Goal: Task Accomplishment & Management: Use online tool/utility

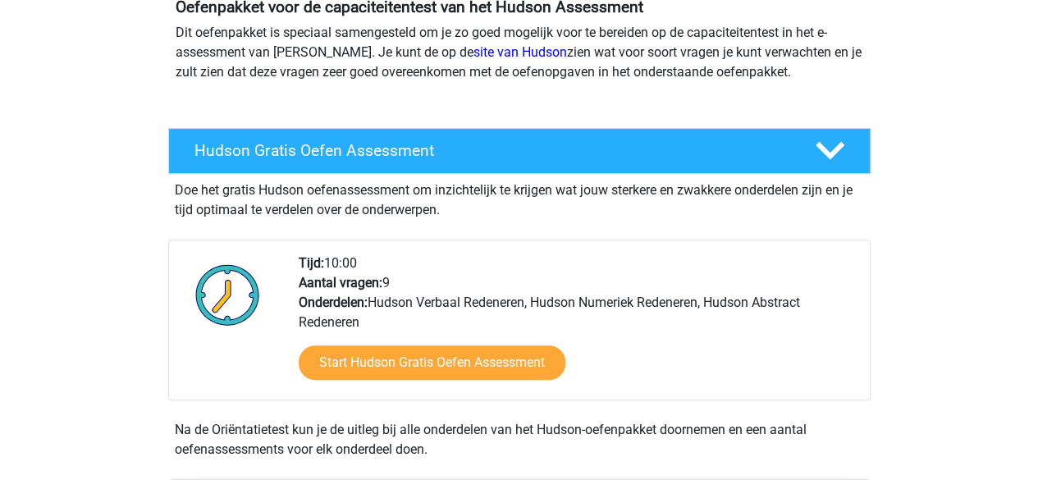
scroll to position [177, 0]
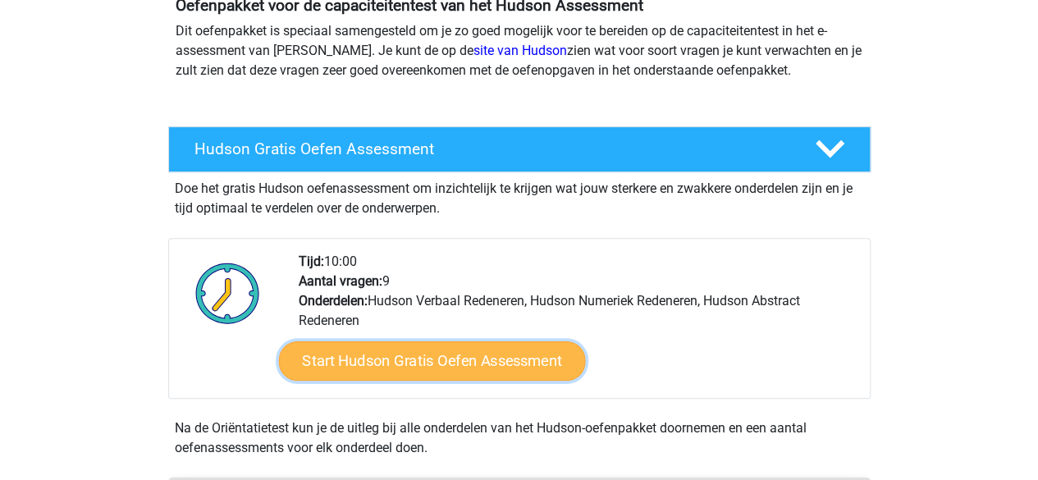
click at [344, 365] on link "Start Hudson Gratis Oefen Assessment" at bounding box center [431, 360] width 307 height 39
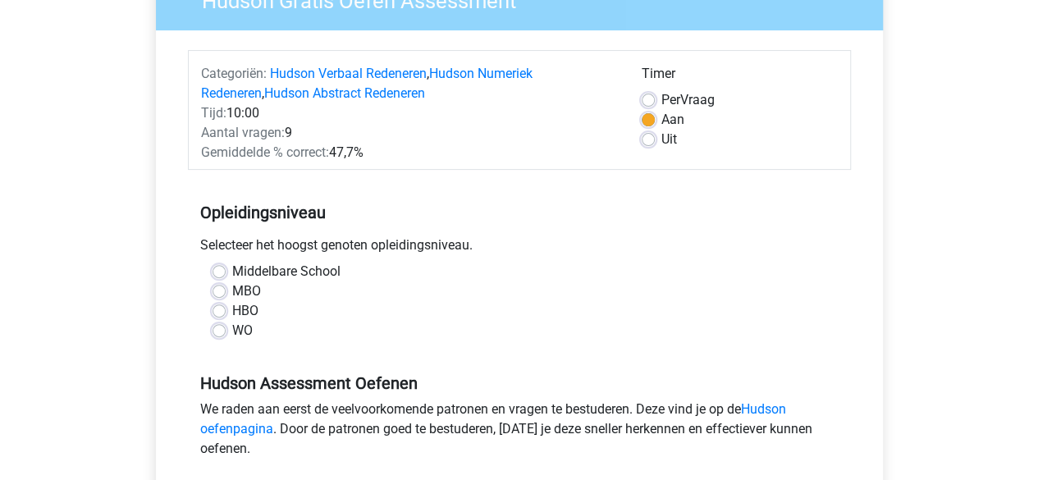
scroll to position [172, 0]
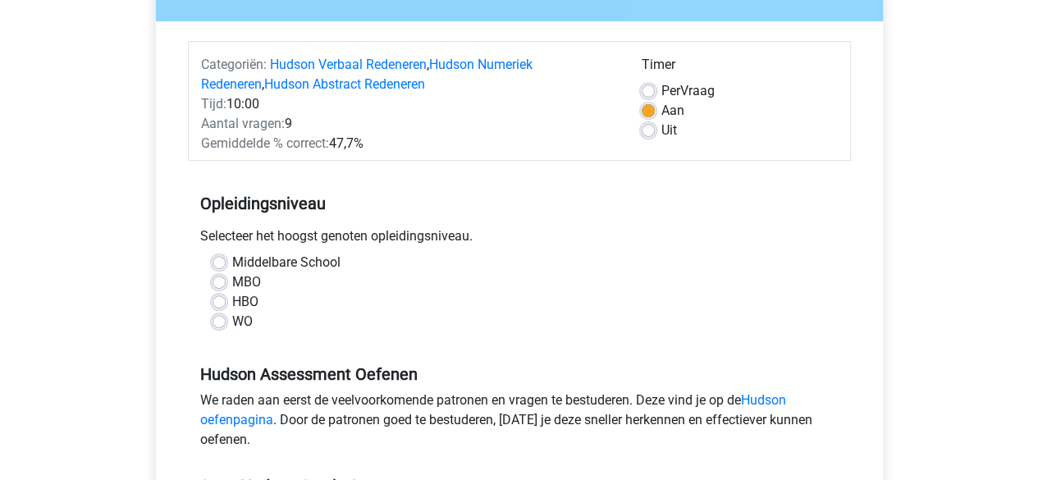
click at [232, 284] on label "MBO" at bounding box center [246, 282] width 29 height 20
click at [218, 284] on input "MBO" at bounding box center [219, 280] width 13 height 16
radio input "true"
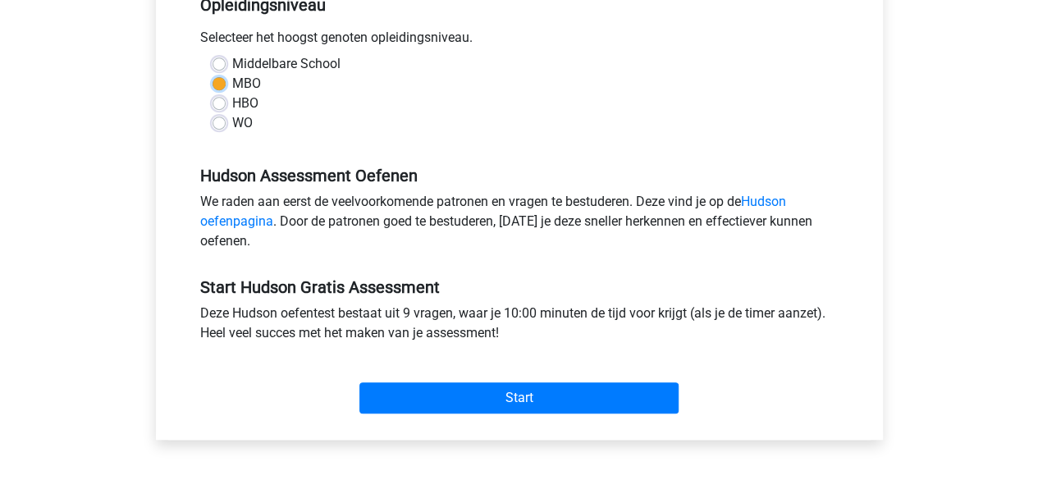
scroll to position [372, 0]
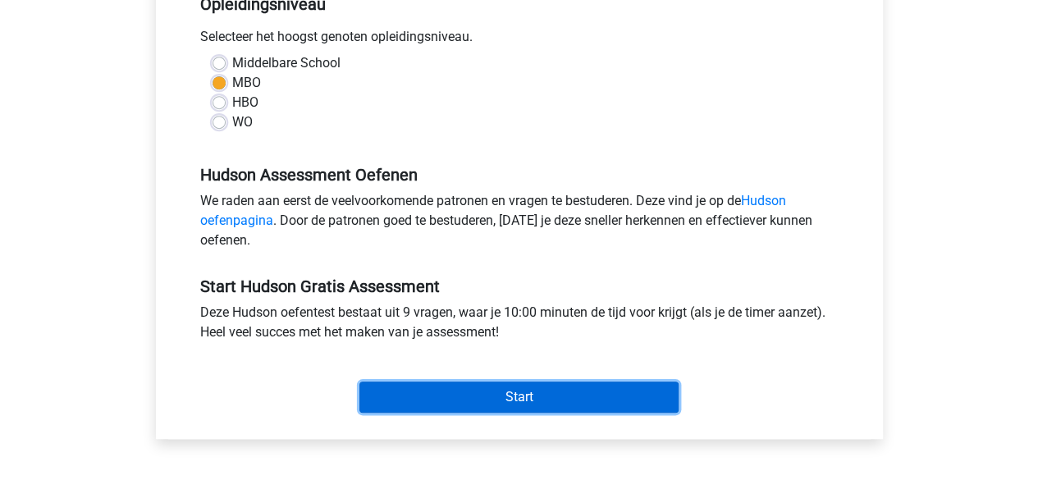
click at [464, 403] on input "Start" at bounding box center [518, 397] width 319 height 31
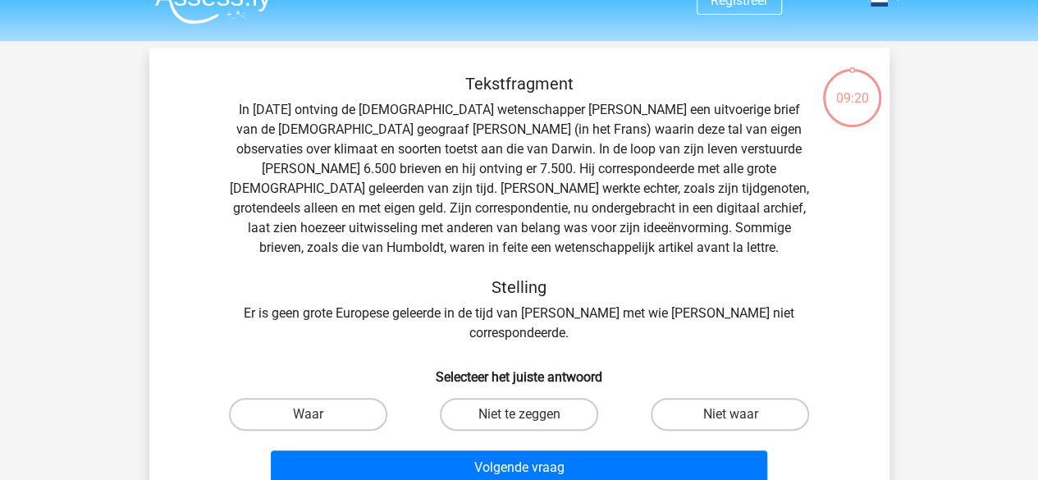
scroll to position [29, 0]
click at [316, 397] on label "Waar" at bounding box center [308, 413] width 158 height 33
click at [316, 414] on input "Waar" at bounding box center [313, 419] width 11 height 11
radio input "true"
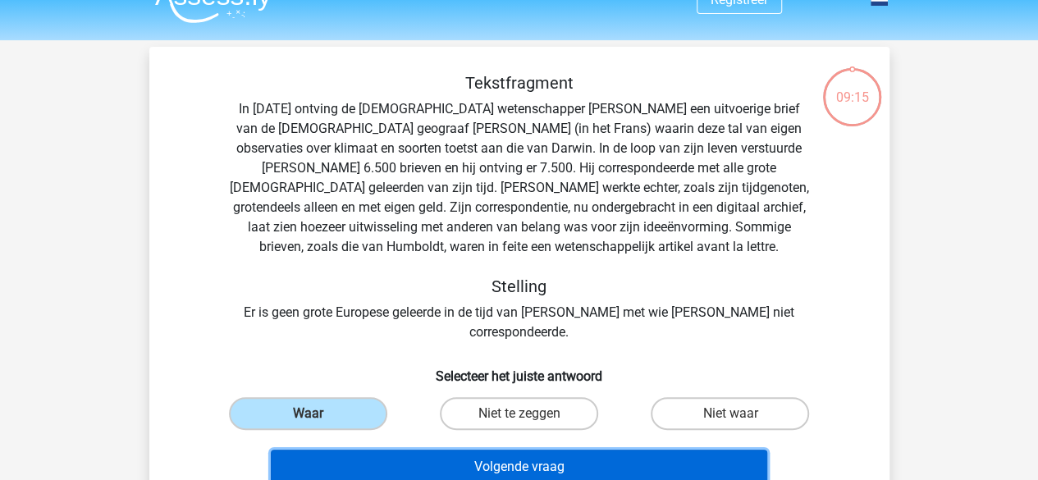
click at [460, 450] on button "Volgende vraag" at bounding box center [519, 467] width 496 height 34
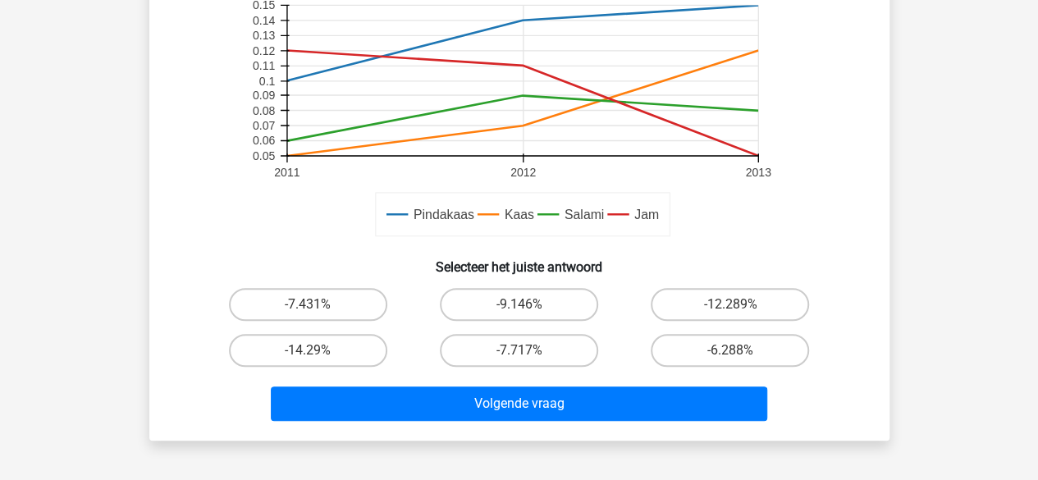
scroll to position [438, 0]
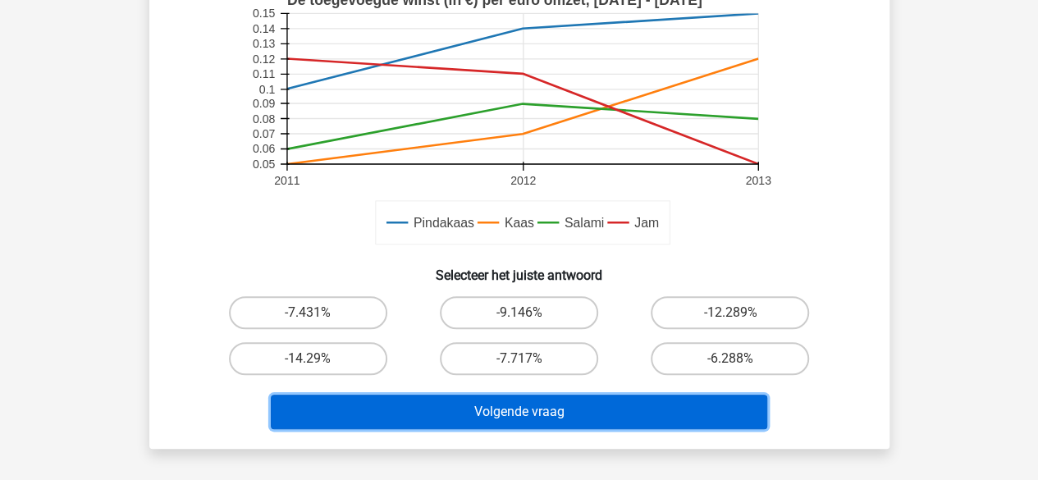
click at [415, 401] on button "Volgende vraag" at bounding box center [519, 412] width 496 height 34
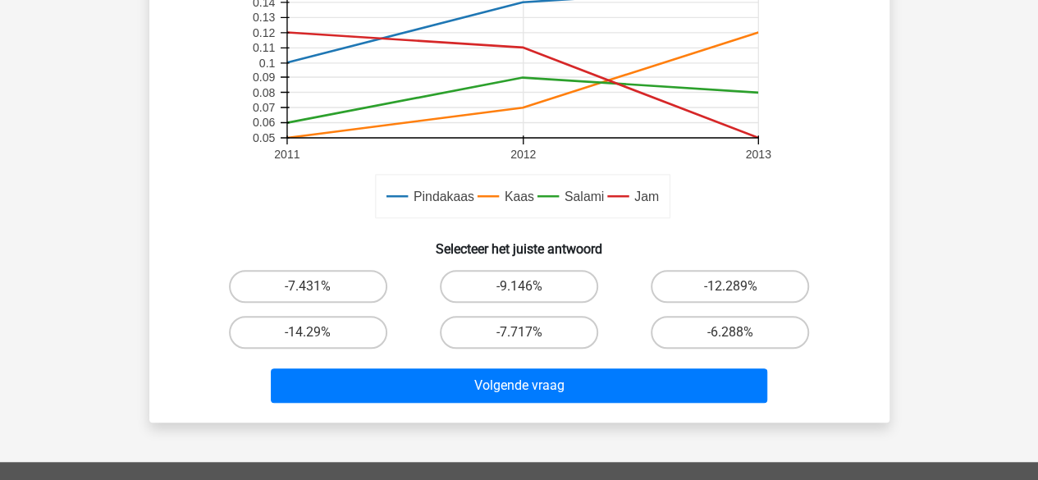
scroll to position [467, 0]
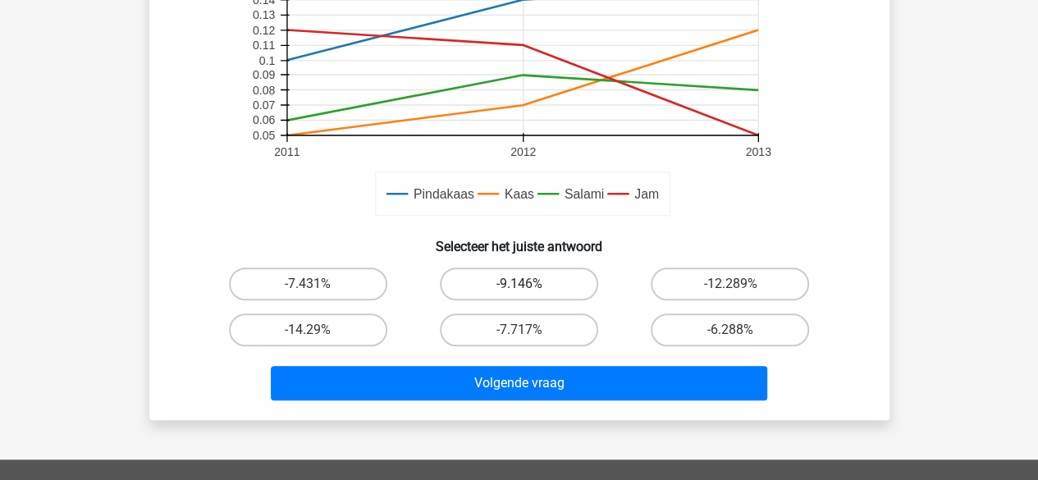
click at [508, 290] on label "-9.146%" at bounding box center [519, 284] width 158 height 33
click at [519, 290] on input "-9.146%" at bounding box center [524, 289] width 11 height 11
radio input "true"
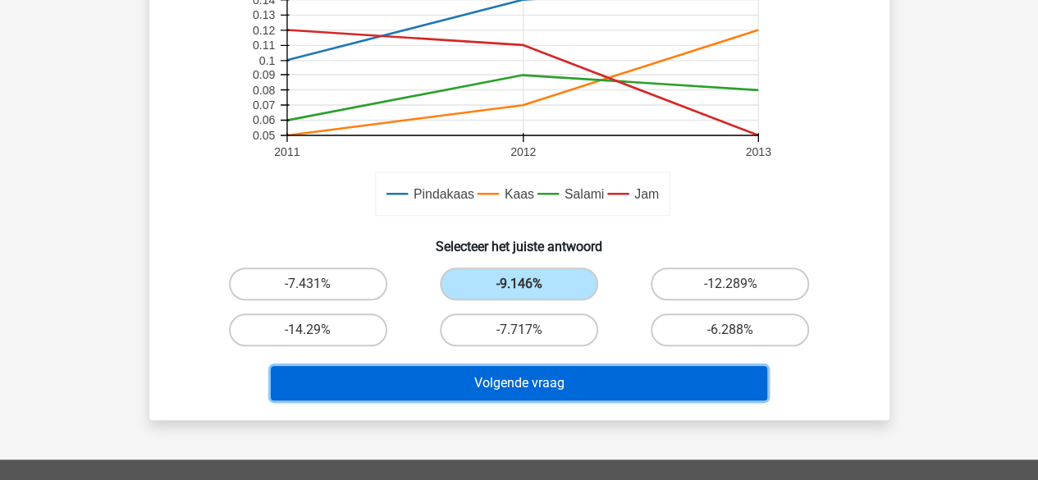
click at [537, 391] on button "Volgende vraag" at bounding box center [519, 383] width 496 height 34
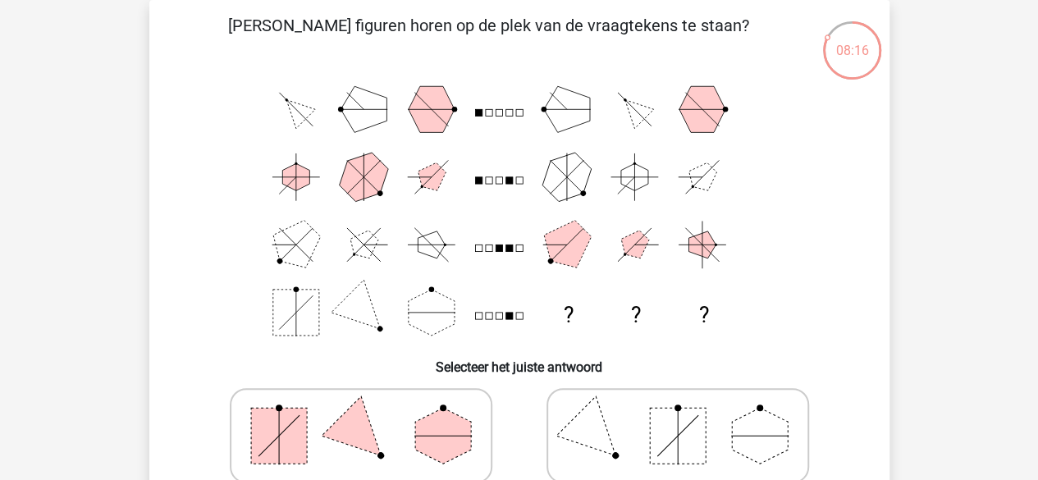
scroll to position [161, 0]
